Goal: Task Accomplishment & Management: Manage account settings

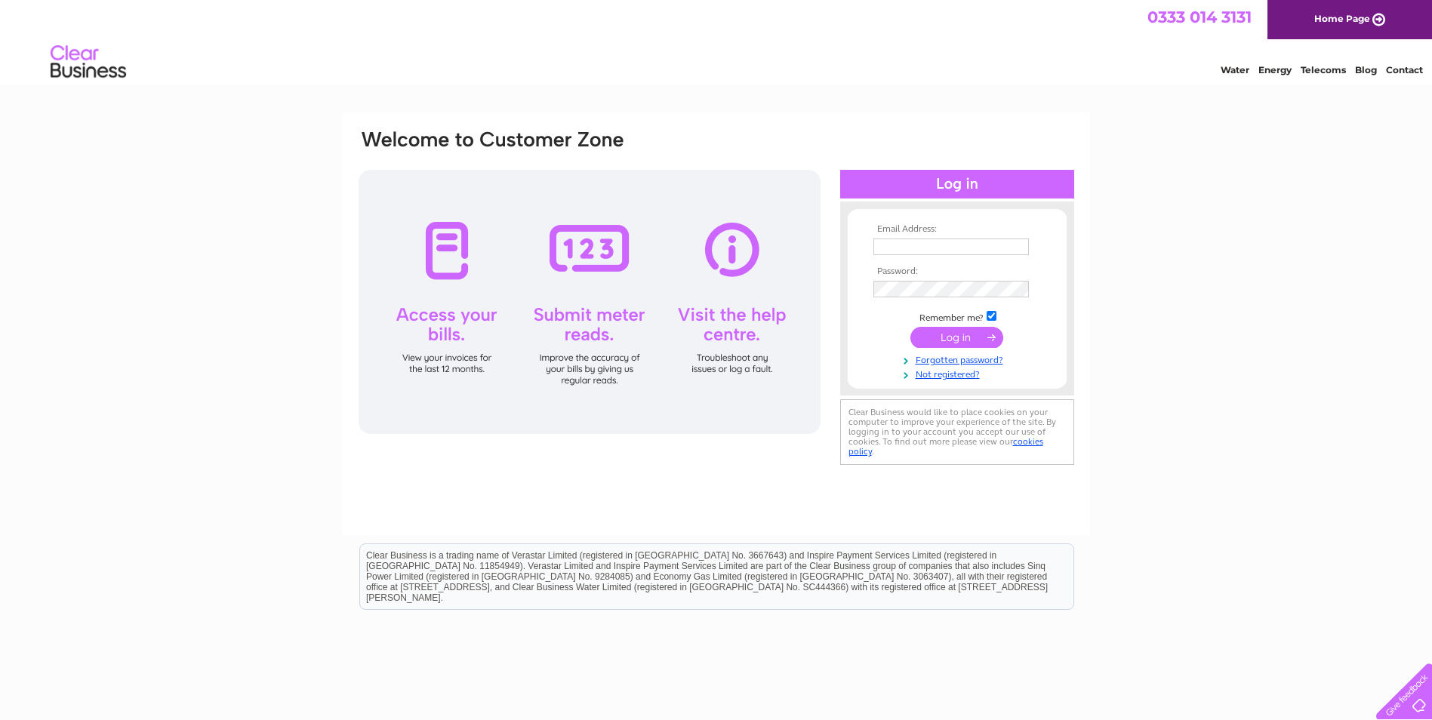
type input "accounts@colincampbellsports.com"
click at [952, 339] on input "submit" at bounding box center [956, 337] width 93 height 21
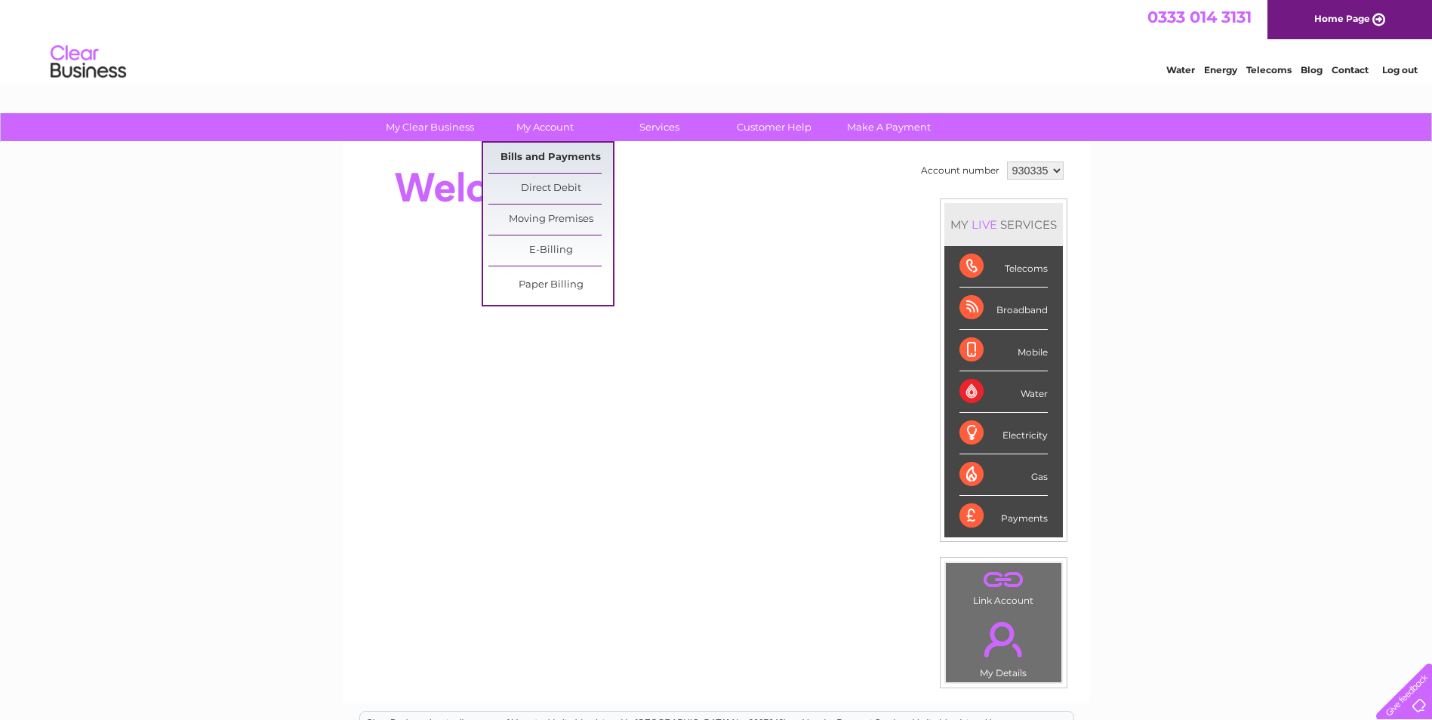
click at [543, 163] on link "Bills and Payments" at bounding box center [550, 158] width 125 height 30
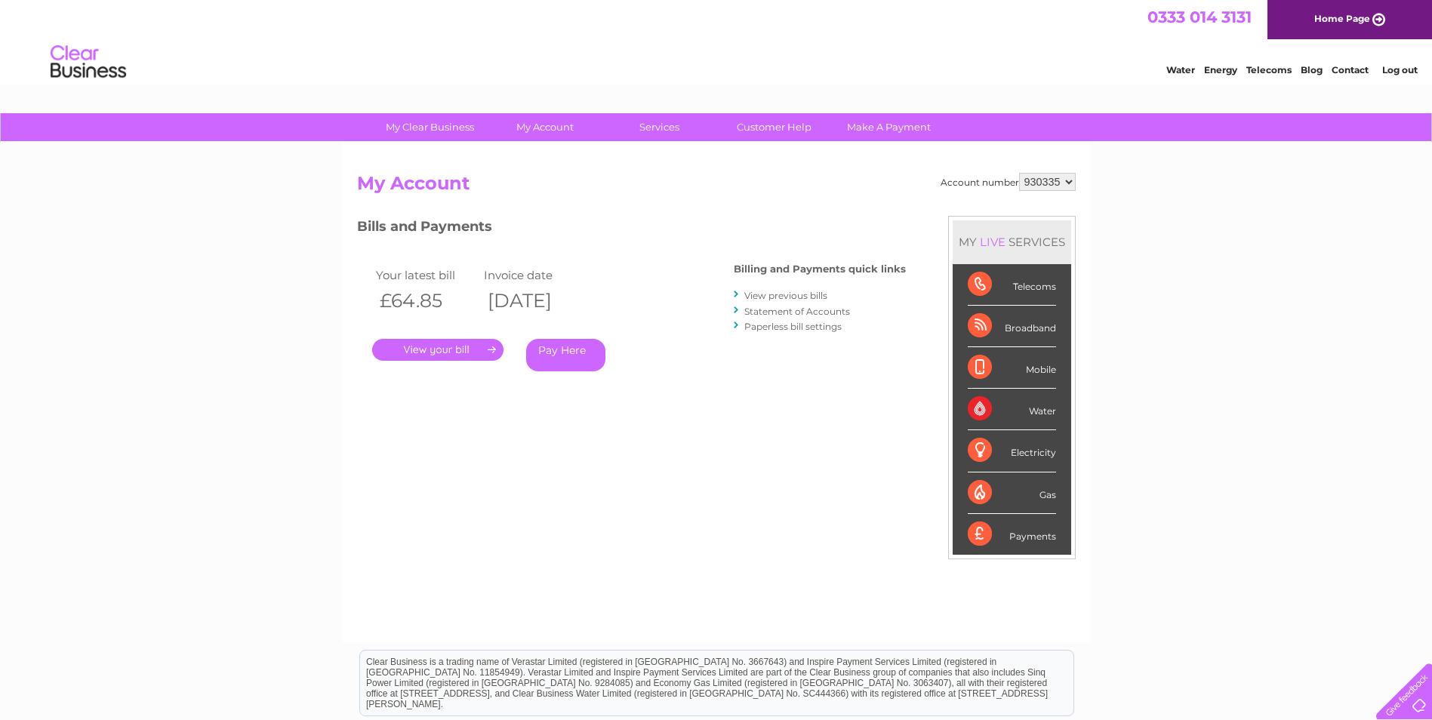
click at [460, 352] on link "." at bounding box center [437, 350] width 131 height 22
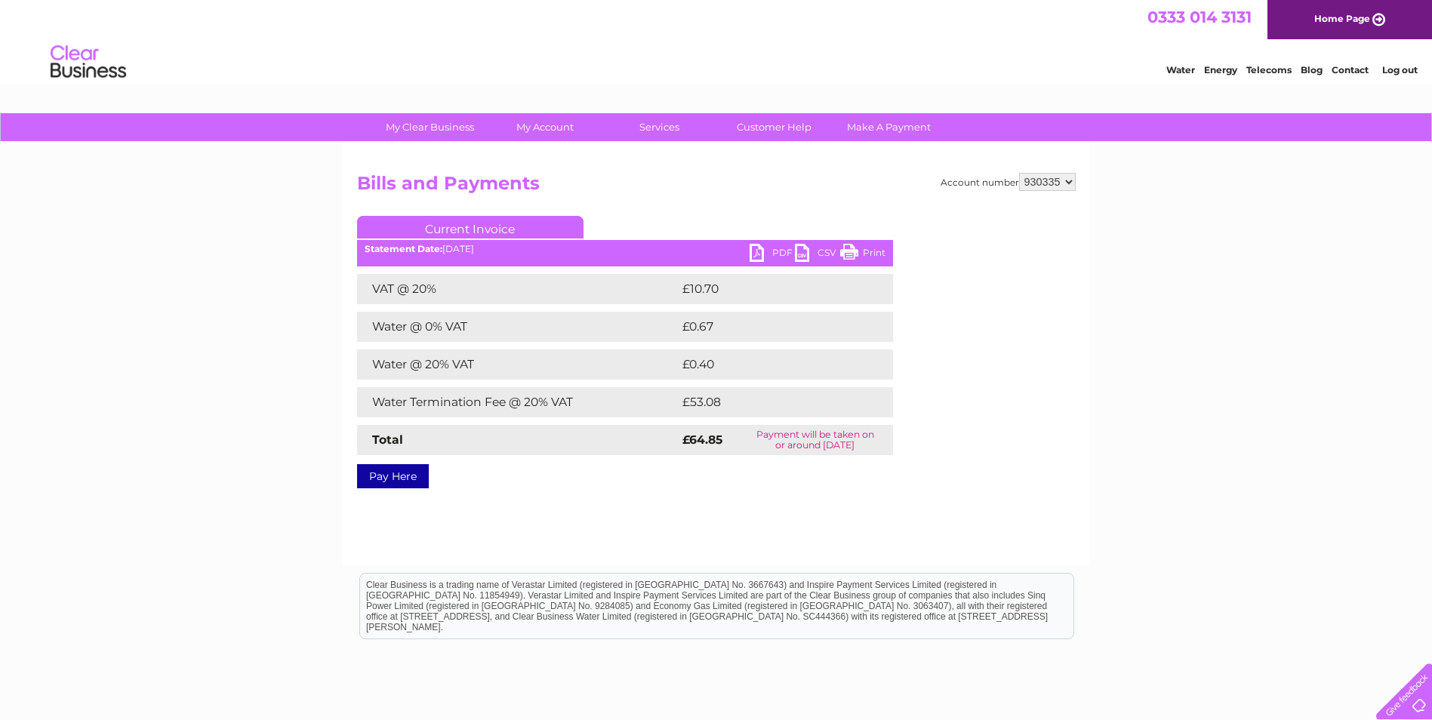
click at [777, 254] on link "PDF" at bounding box center [771, 255] width 45 height 22
click at [1400, 69] on link "Log out" at bounding box center [1399, 69] width 35 height 11
